Goal: Use online tool/utility: Use online tool/utility

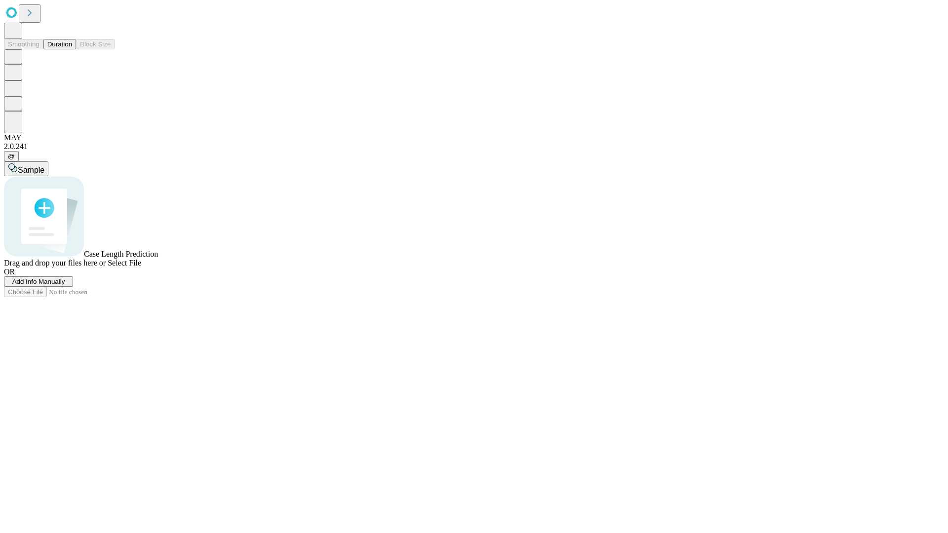
click at [72, 49] on button "Duration" at bounding box center [59, 44] width 33 height 10
click at [44, 166] on span "Sample" at bounding box center [31, 170] width 27 height 8
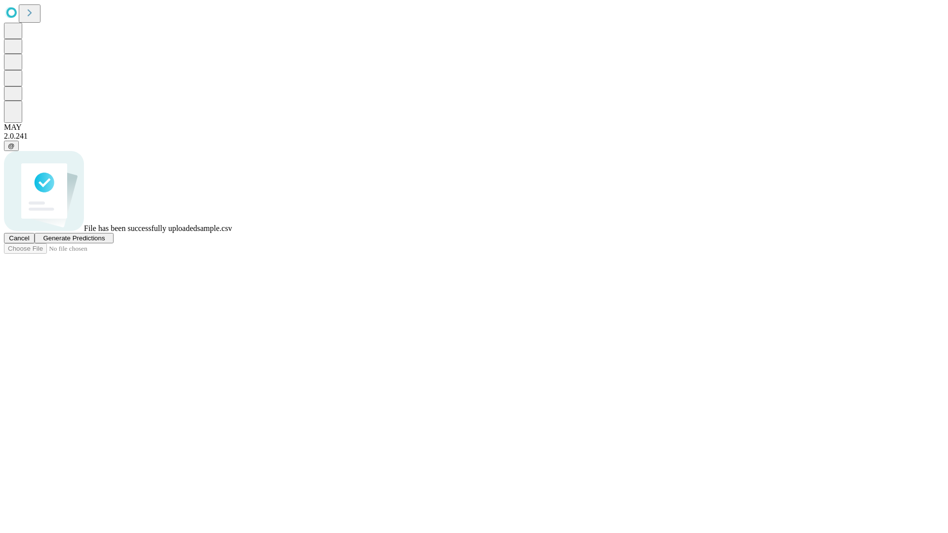
click at [105, 242] on span "Generate Predictions" at bounding box center [74, 237] width 62 height 7
